Goal: Register for event/course

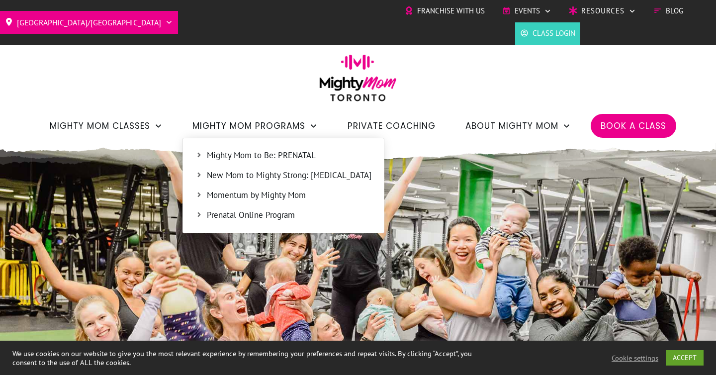
click at [284, 155] on span "Mighty Mom to Be: PRENATAL" at bounding box center [289, 155] width 165 height 13
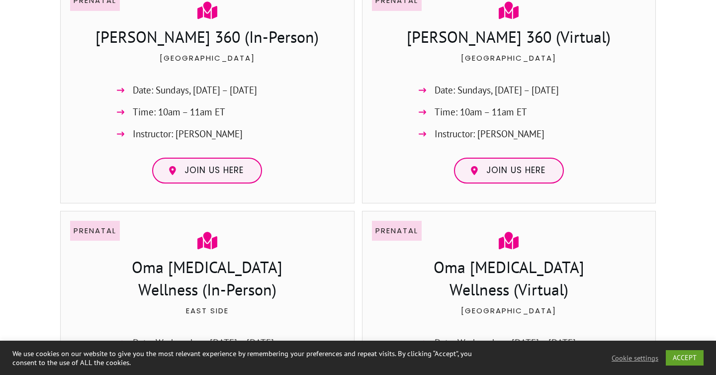
scroll to position [780, 0]
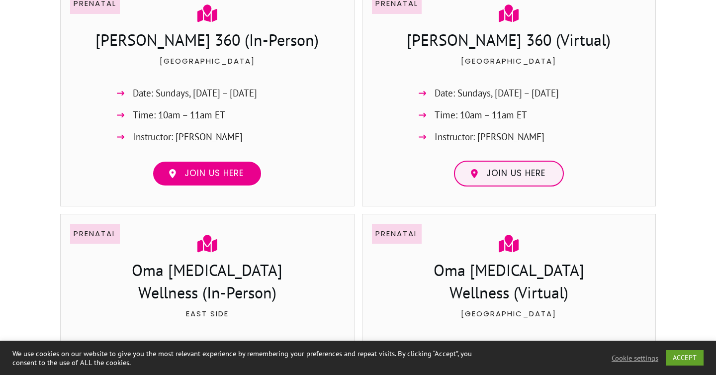
click at [218, 168] on span "Join us here" at bounding box center [213, 173] width 59 height 11
click at [310, 102] on div "Prenatal [PERSON_NAME] 360 (In-Person) [GEOGRAPHIC_DATA] Date: Sundays, [DATE] …" at bounding box center [207, 95] width 274 height 203
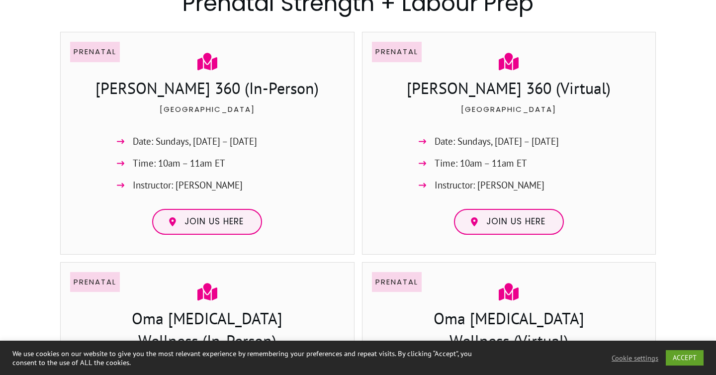
scroll to position [730, 0]
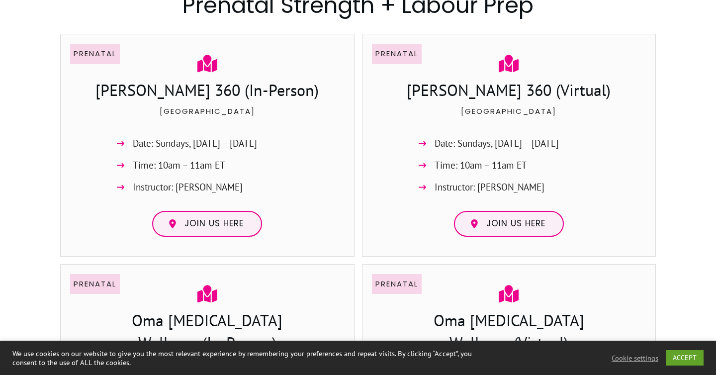
click at [219, 91] on h3 "[PERSON_NAME] 360 (In-Person)" at bounding box center [207, 91] width 273 height 25
click at [105, 50] on p "Prenatal" at bounding box center [95, 53] width 43 height 13
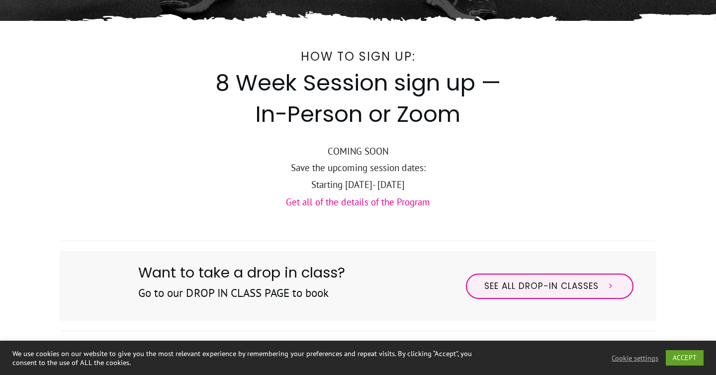
scroll to position [356, 0]
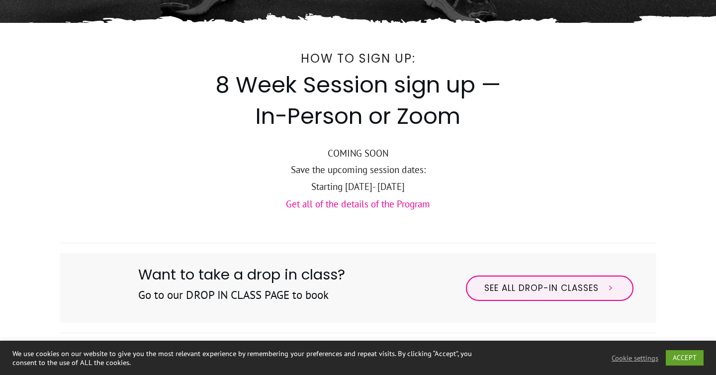
click at [331, 204] on link "Get all of the details of the Program" at bounding box center [358, 204] width 144 height 12
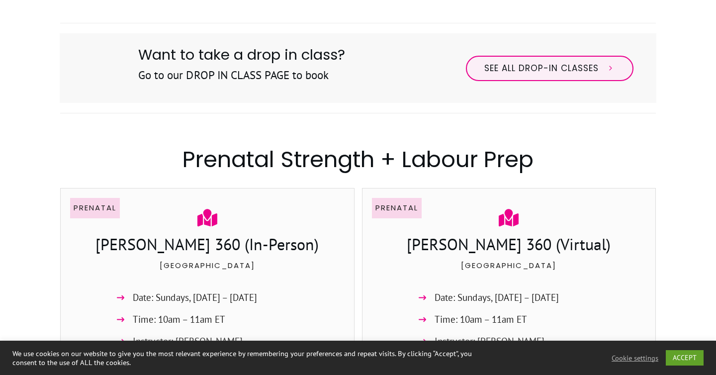
scroll to position [565, 0]
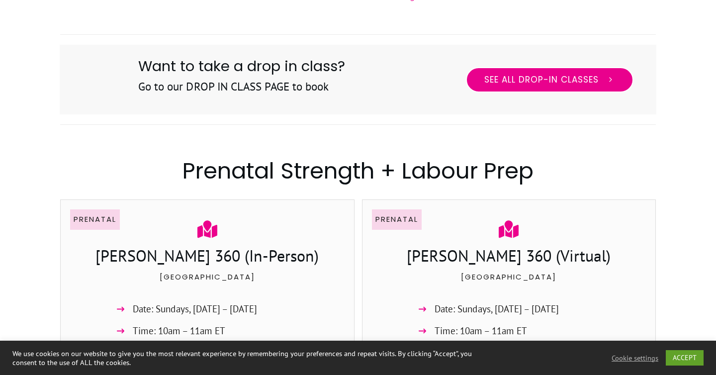
click at [510, 88] on link "See All Drop-in Classes" at bounding box center [550, 80] width 168 height 26
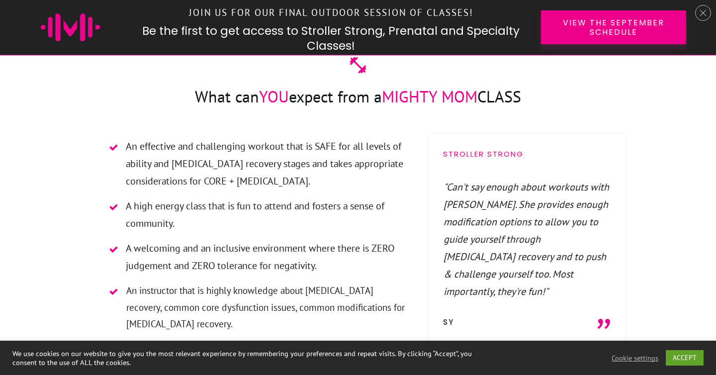
scroll to position [2707, 0]
